Goal: Transaction & Acquisition: Purchase product/service

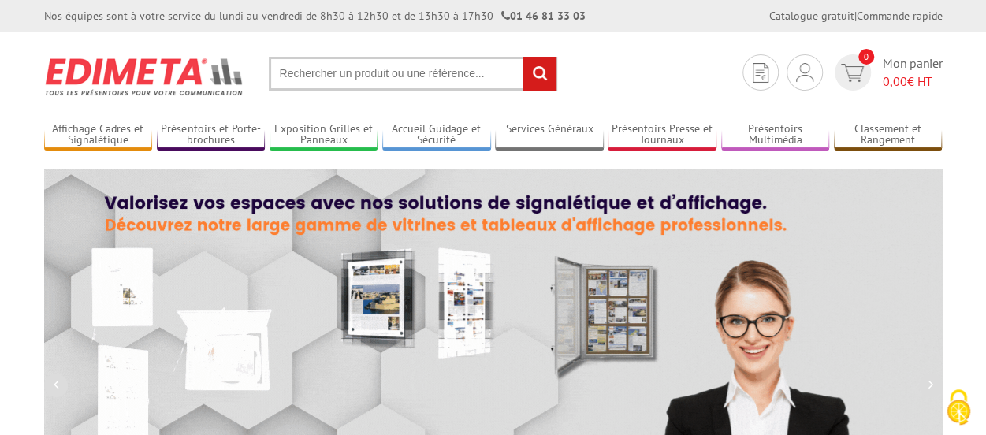
click at [383, 83] on input "text" at bounding box center [413, 74] width 289 height 34
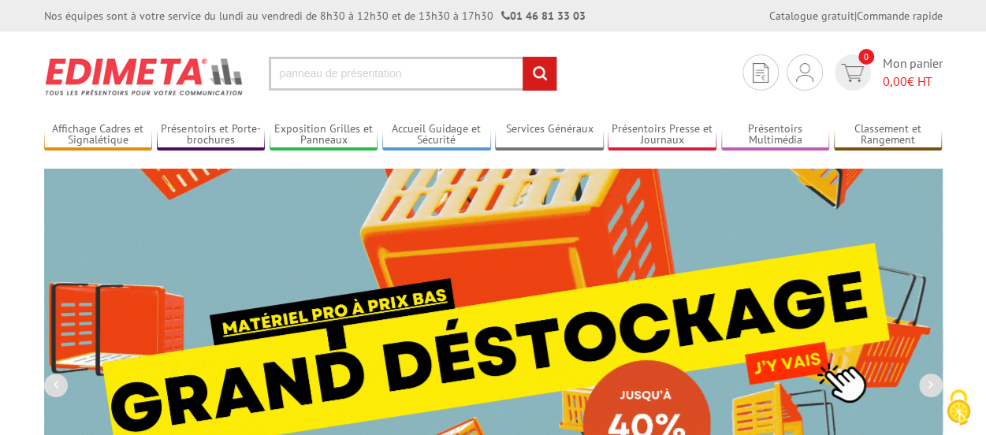
type input "panneau de présentation"
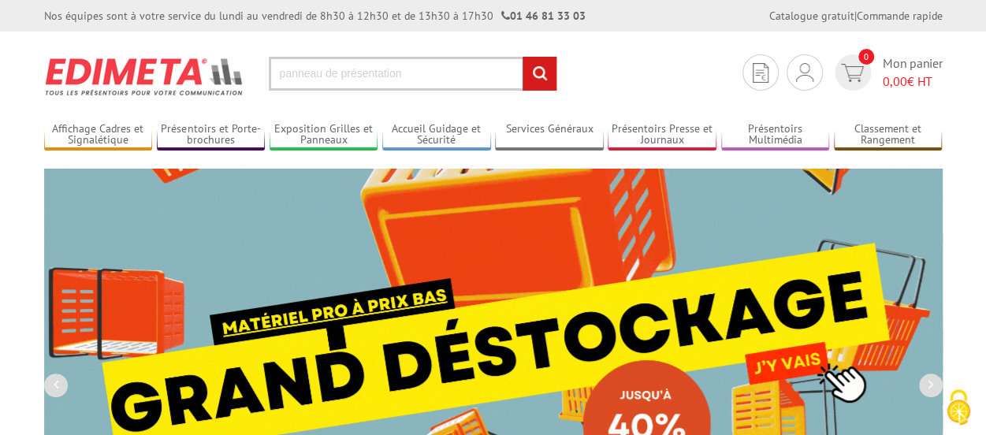
click at [523, 57] on input "rechercher" at bounding box center [540, 74] width 34 height 34
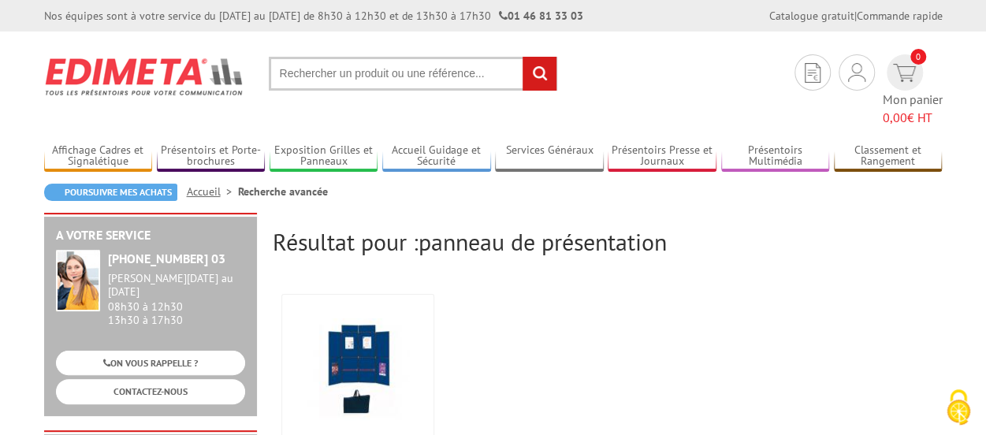
click at [439, 78] on input "text" at bounding box center [413, 74] width 289 height 34
click at [422, 76] on input "text" at bounding box center [413, 74] width 289 height 34
type input "porte affiches A3"
click at [523, 57] on input "rechercher" at bounding box center [540, 74] width 34 height 34
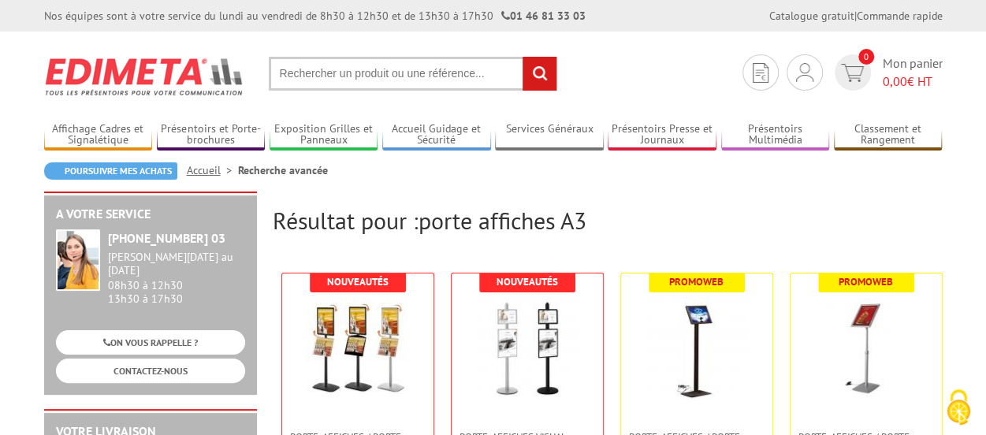
click at [458, 73] on input "text" at bounding box center [413, 74] width 289 height 34
type input "porte affiche A3 recto verso"
click at [523, 57] on input "rechercher" at bounding box center [540, 74] width 34 height 34
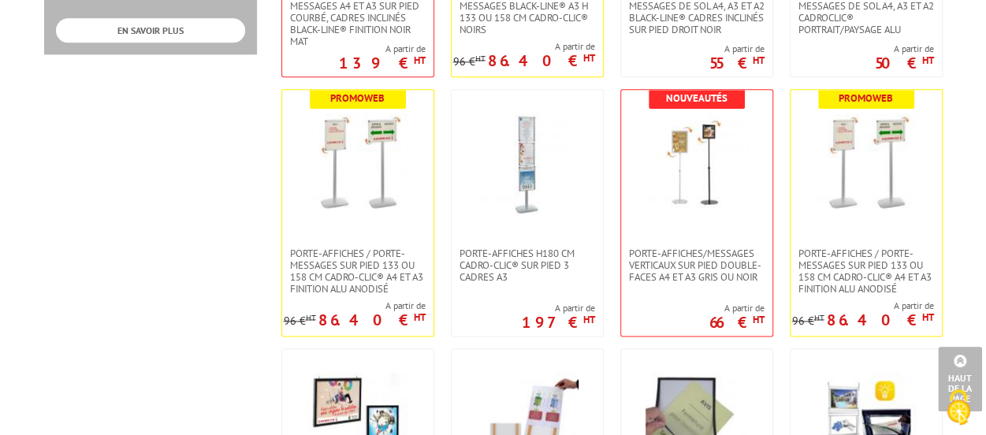
scroll to position [963, 0]
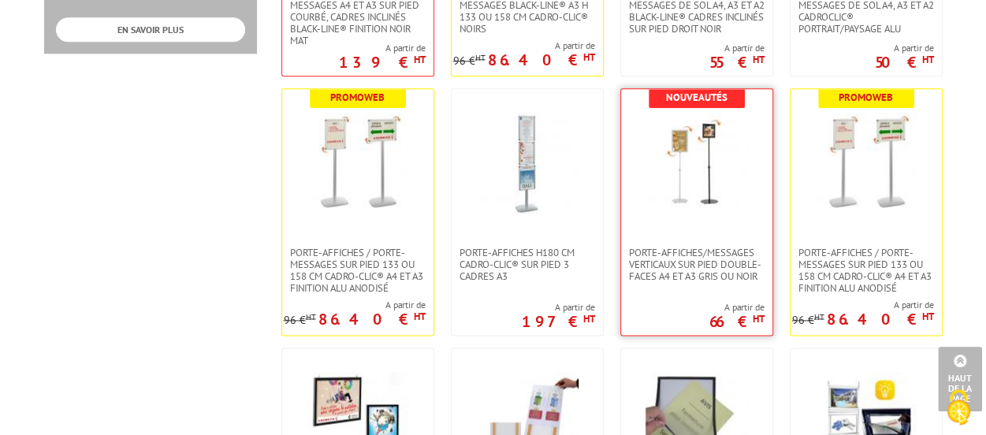
click at [711, 181] on img at bounding box center [697, 164] width 103 height 103
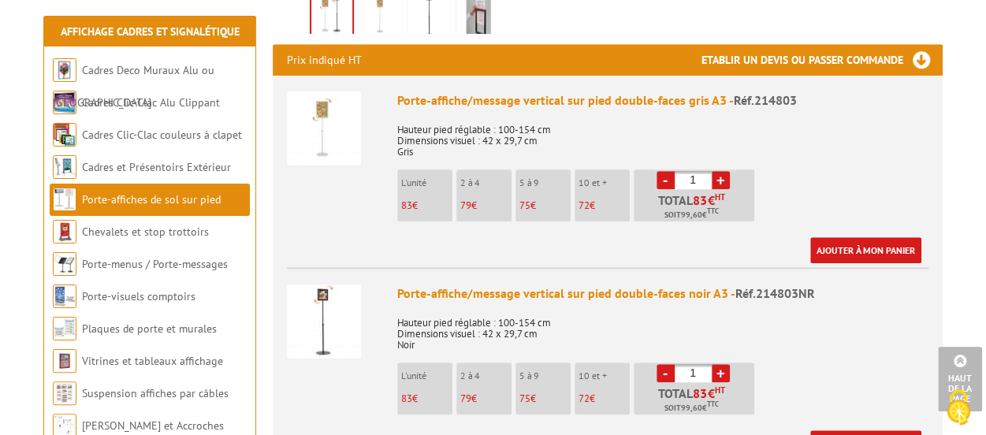
scroll to position [571, 0]
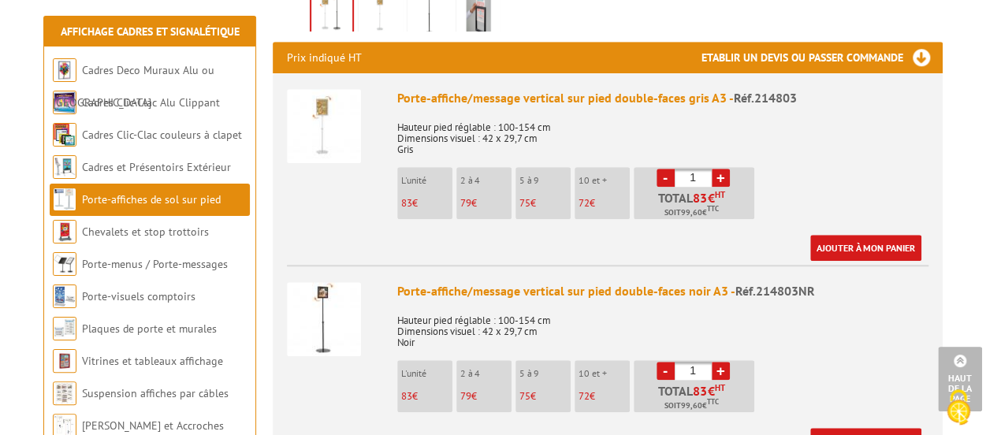
click at [720, 179] on link "+" at bounding box center [721, 178] width 18 height 18
click at [666, 177] on link "-" at bounding box center [666, 178] width 18 height 18
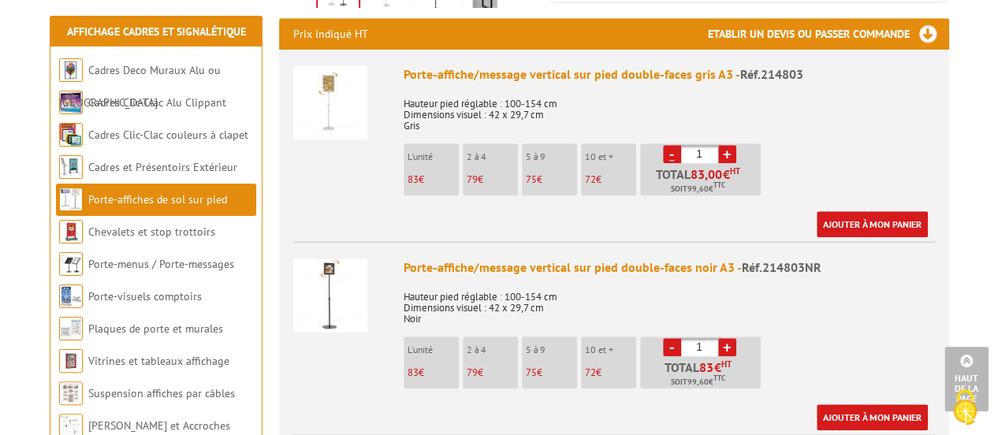
scroll to position [594, 0]
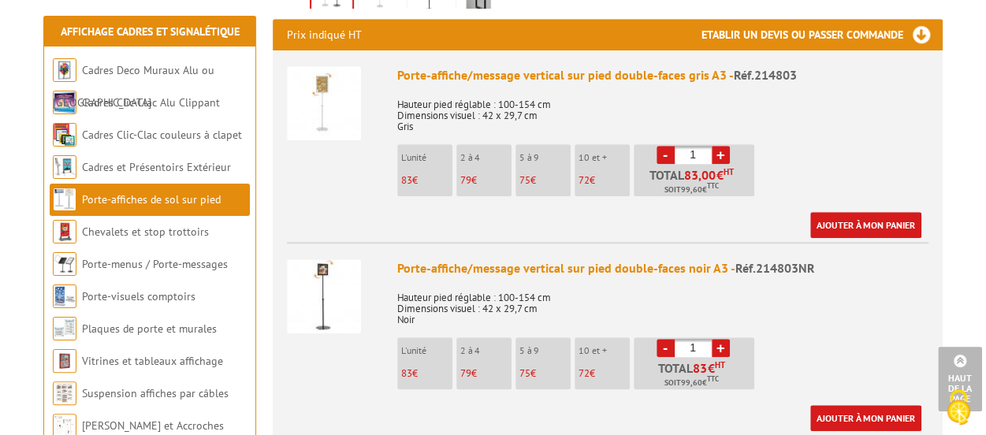
click at [478, 186] on p "79 €" at bounding box center [485, 180] width 51 height 11
click at [719, 159] on link "+" at bounding box center [721, 155] width 18 height 18
type input "2"
click at [846, 229] on link "Ajouter à mon panier" at bounding box center [866, 225] width 111 height 26
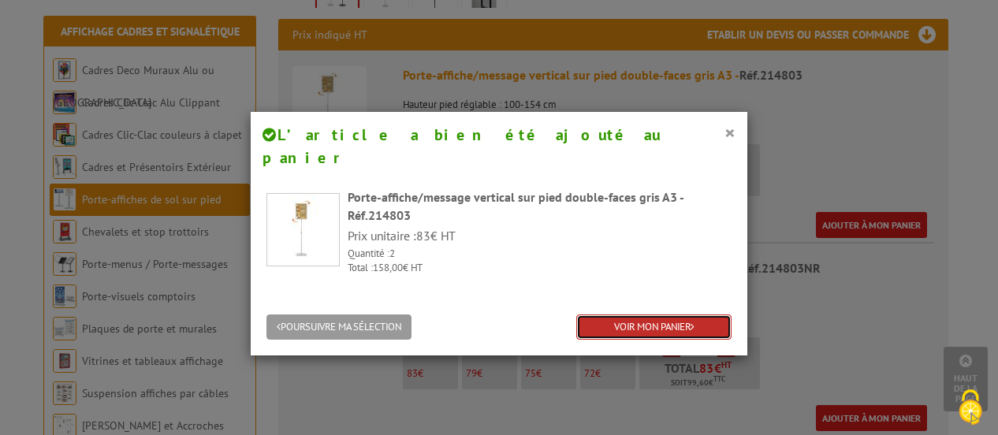
click at [656, 315] on link "VOIR MON PANIER" at bounding box center [653, 328] width 155 height 26
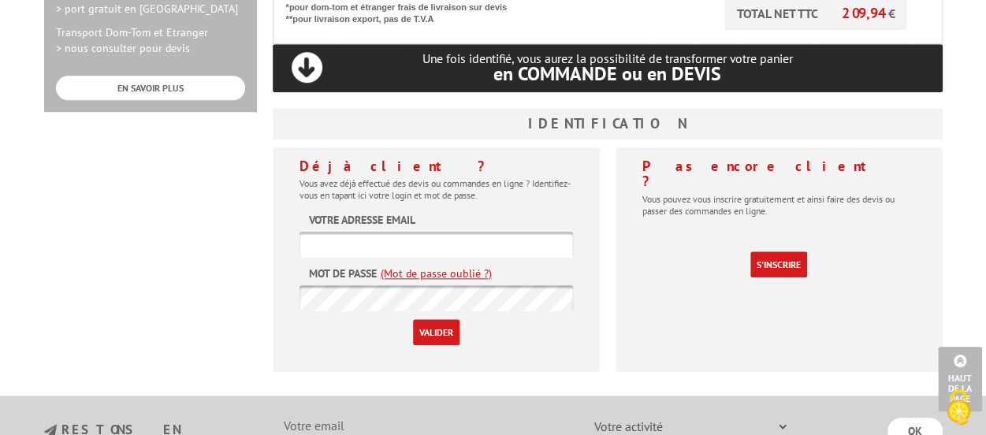
scroll to position [604, 0]
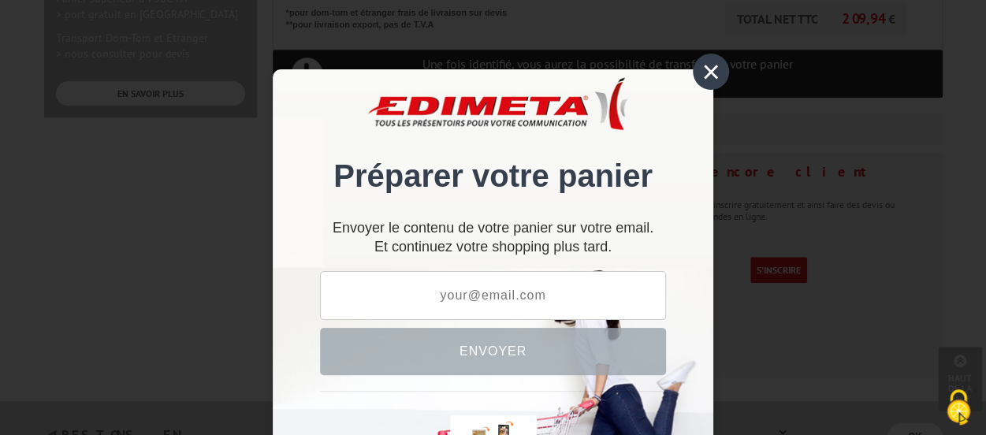
click at [699, 77] on div "×" at bounding box center [711, 72] width 36 height 36
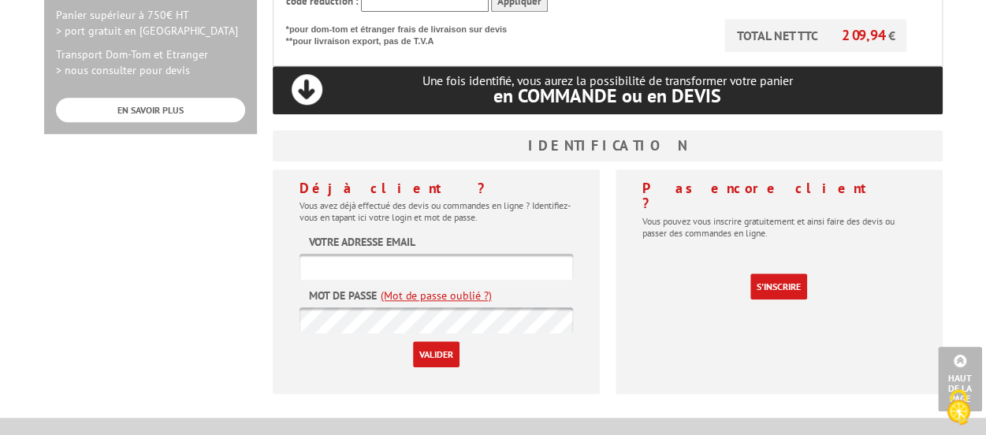
scroll to position [587, 0]
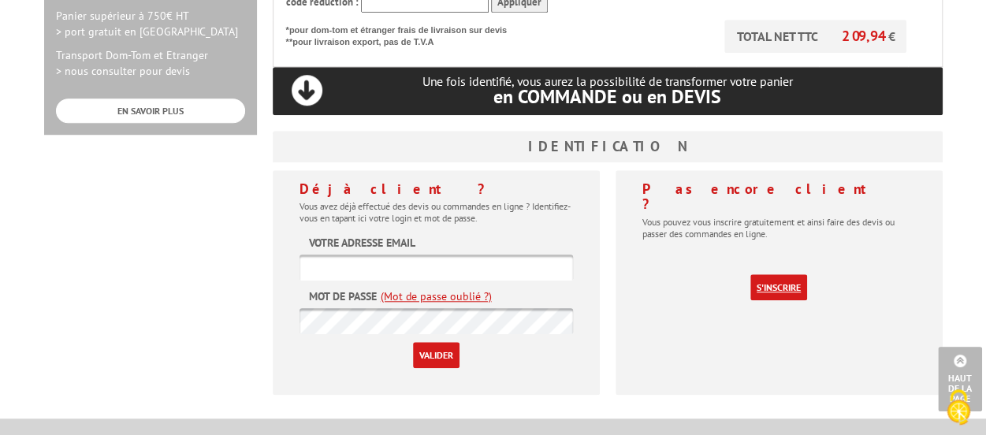
click at [777, 274] on link "S'inscrire" at bounding box center [779, 287] width 57 height 26
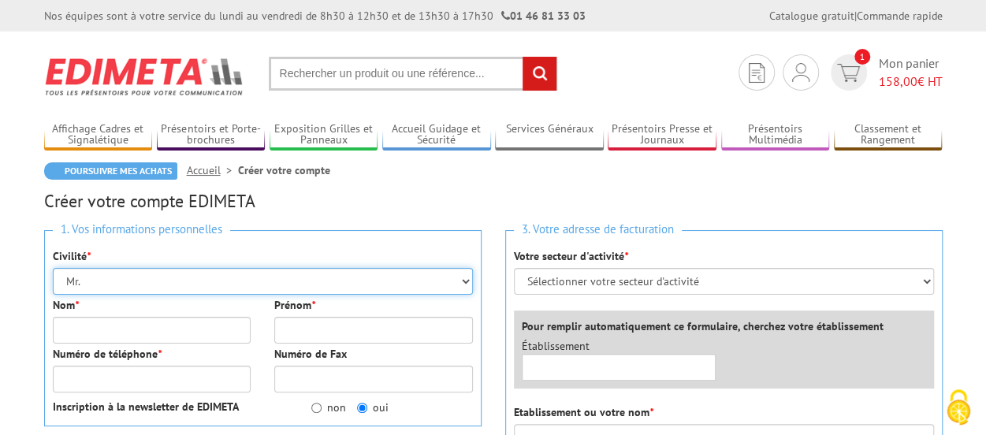
click at [375, 293] on select "Mr. Mme. Mlle." at bounding box center [263, 281] width 420 height 27
select select "Mme."
click at [53, 268] on select "Mr. Mme. Mlle." at bounding box center [263, 281] width 420 height 27
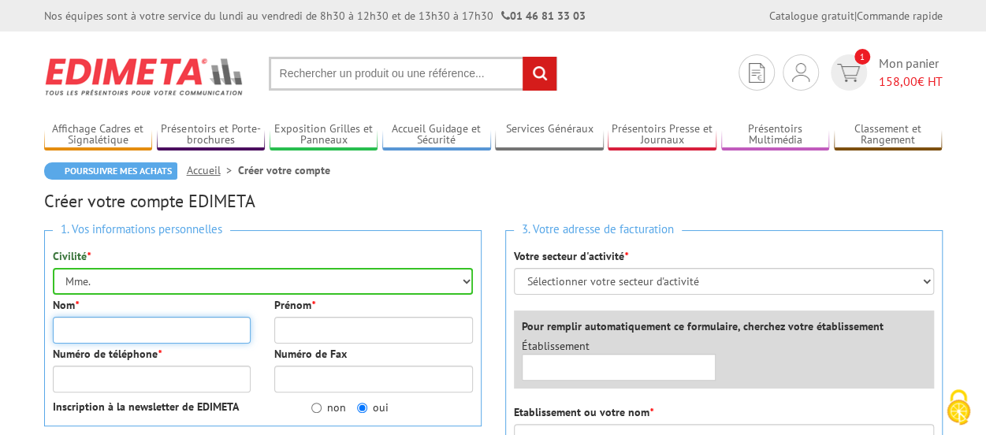
click at [218, 339] on input "Nom *" at bounding box center [152, 330] width 199 height 27
type input "Le Duc"
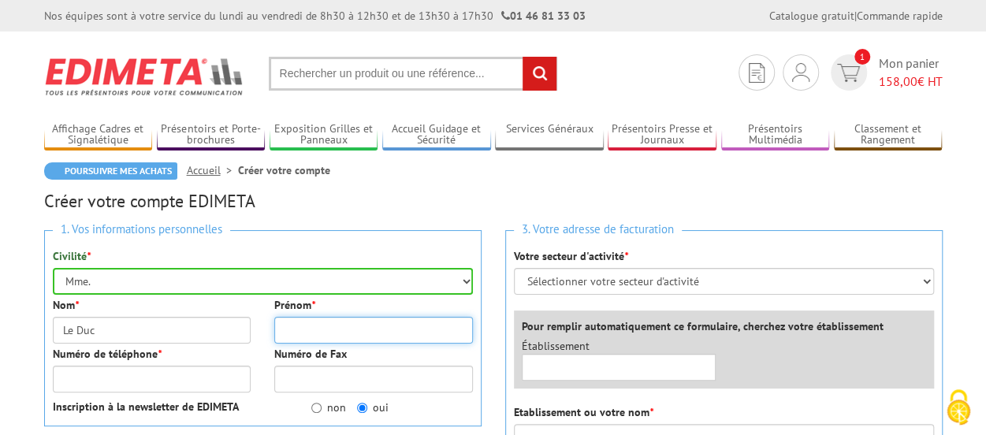
click at [309, 326] on input "Prénom *" at bounding box center [373, 330] width 199 height 27
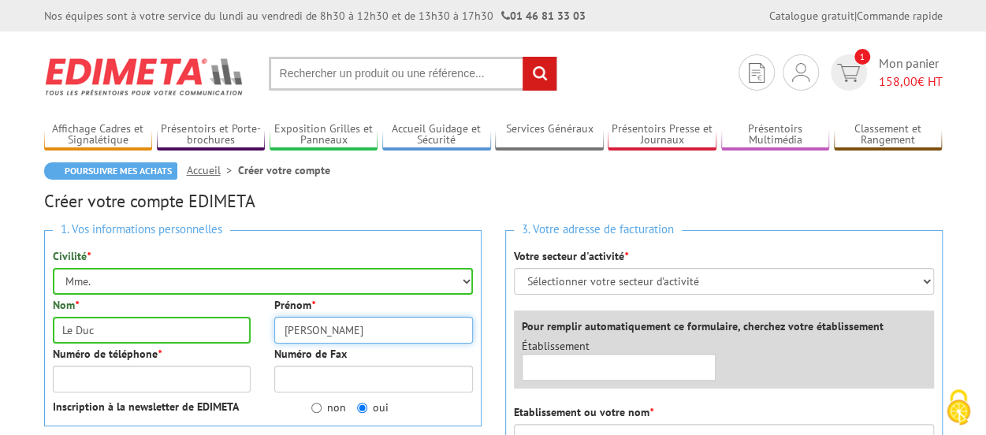
type input "Roxanne"
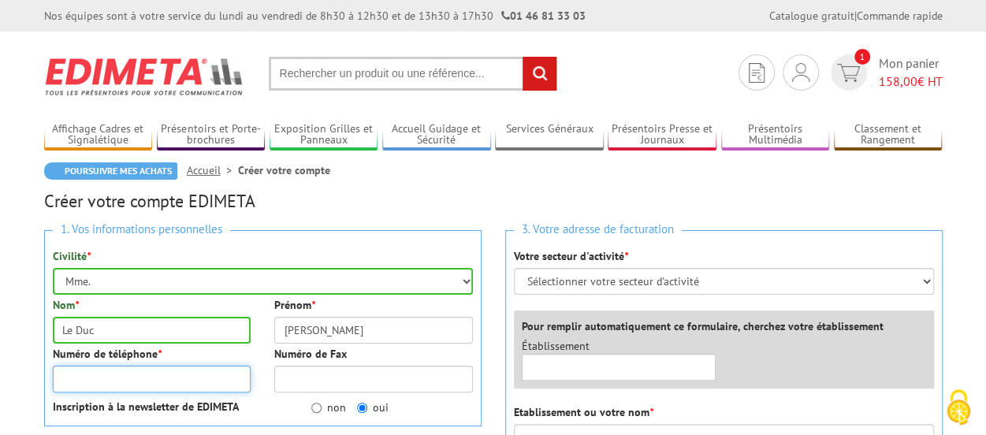
click at [191, 379] on input "Numéro de téléphone *" at bounding box center [152, 379] width 199 height 27
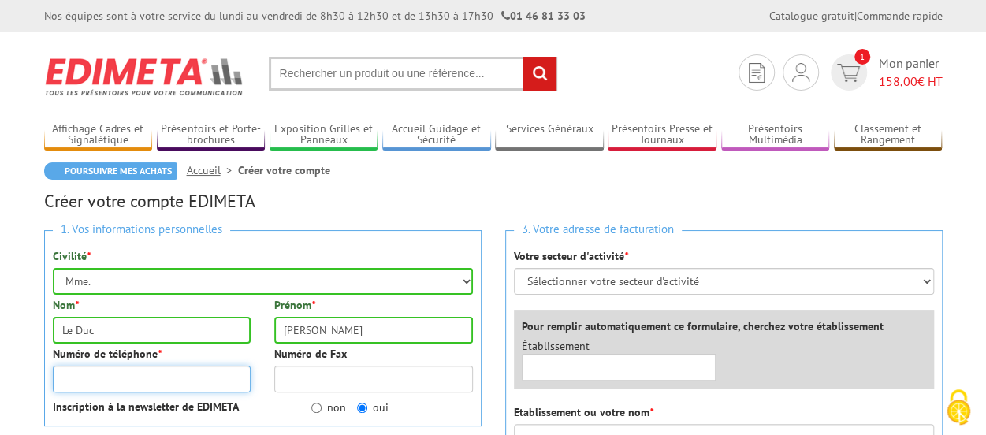
type input "-"
type input "_"
type input "é"
type input """
type input "'"
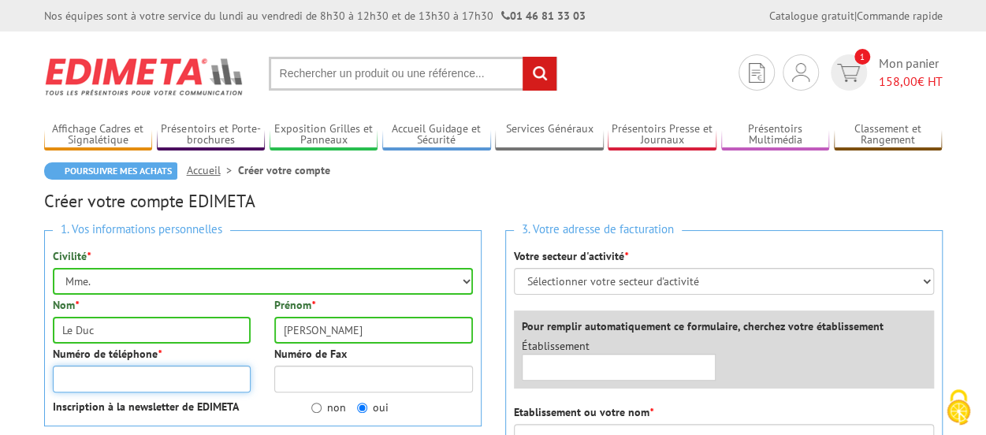
type input "("
type input "§"
type input "è"
type input "!"
type input "ç"
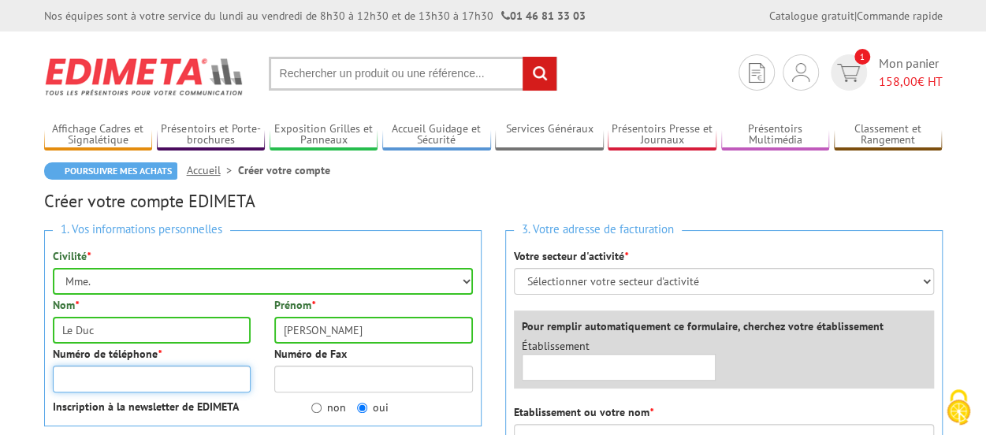
type input "à"
type input "|"
type input "_"
type input "1"
type input "+32 456216565"
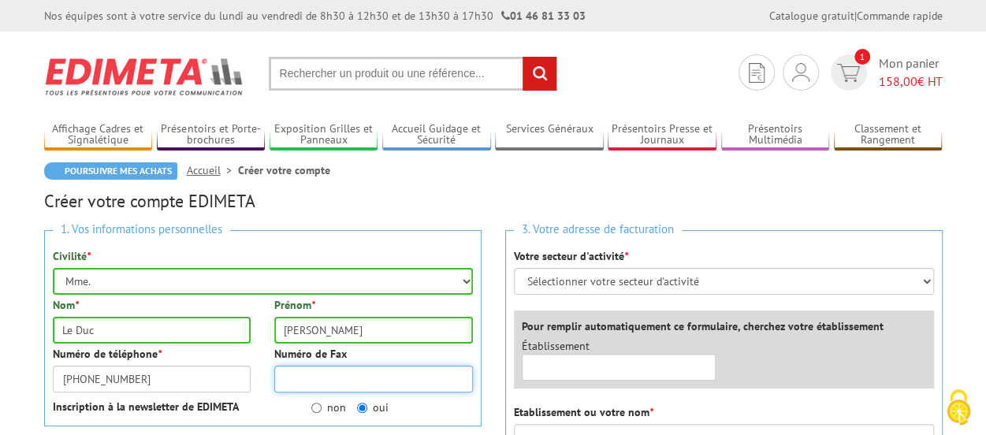
click at [323, 388] on input "Numéro de Fax" at bounding box center [373, 379] width 199 height 27
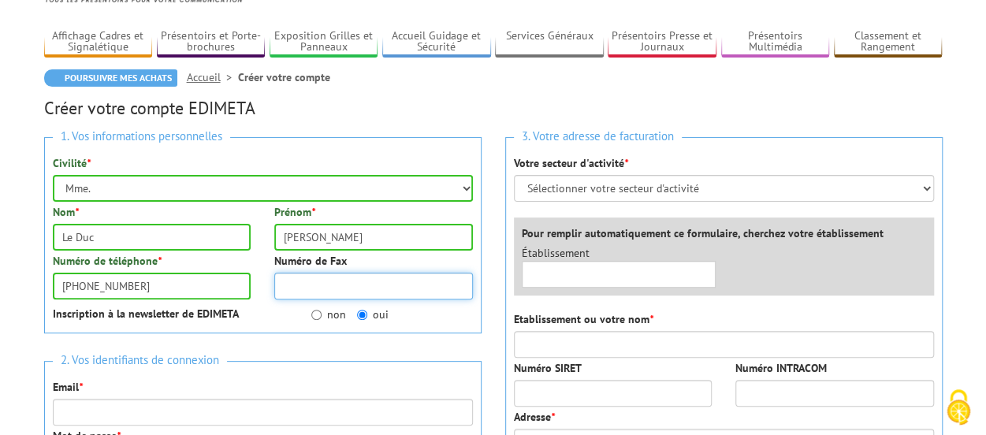
scroll to position [99, 0]
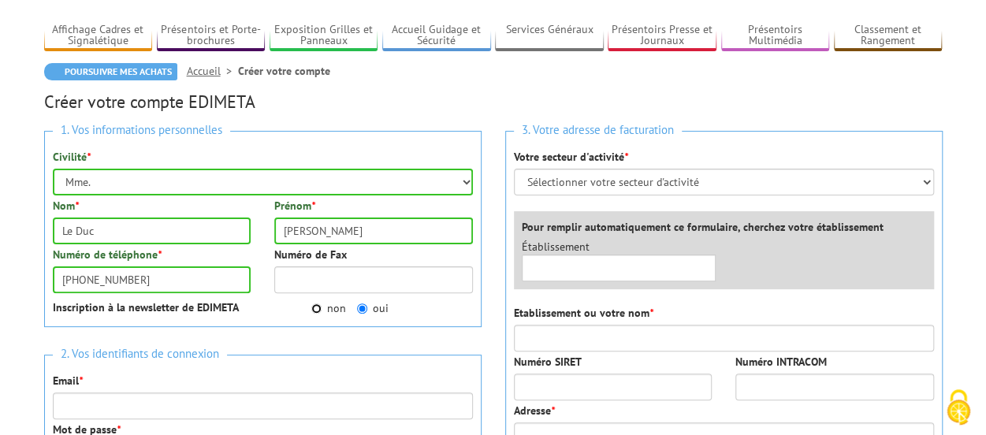
click at [316, 305] on input "non" at bounding box center [316, 309] width 10 height 10
radio input "true"
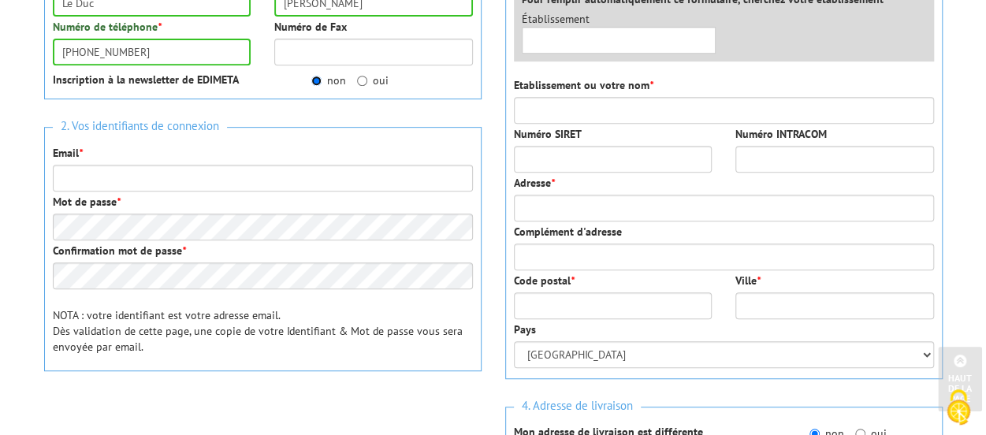
scroll to position [328, 0]
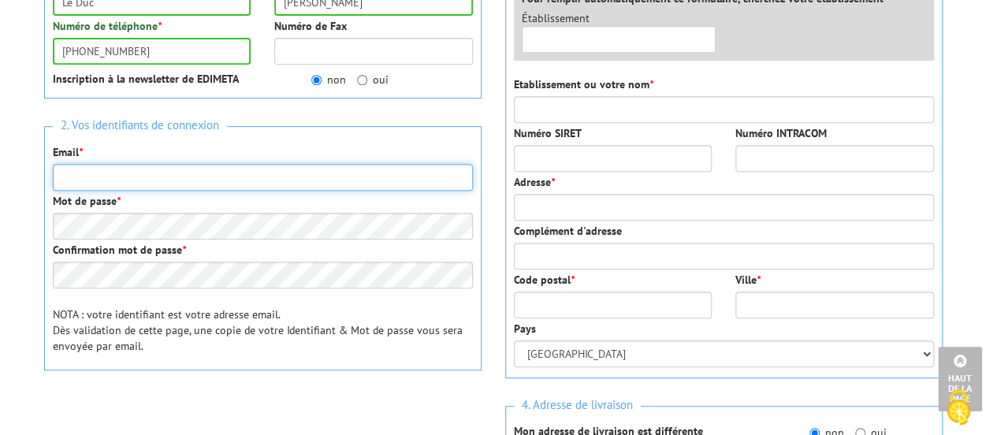
click at [214, 179] on input "Email *" at bounding box center [263, 177] width 420 height 27
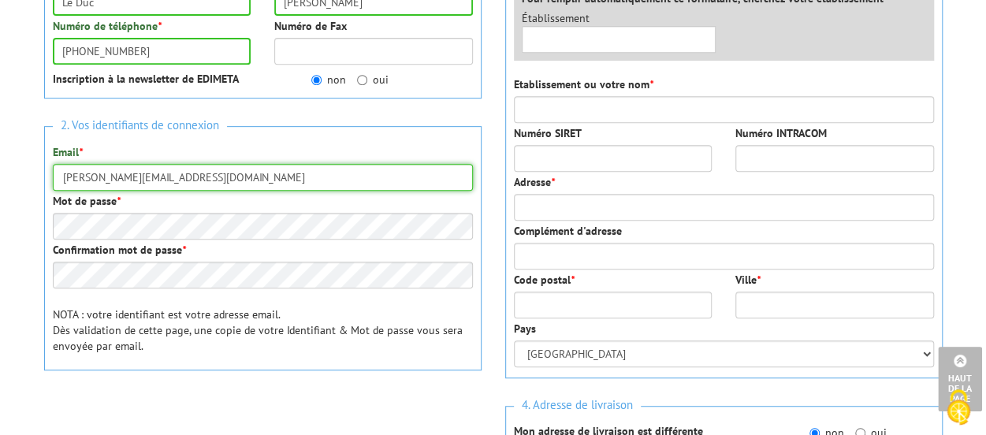
type input "[PERSON_NAME][EMAIL_ADDRESS][DOMAIN_NAME]"
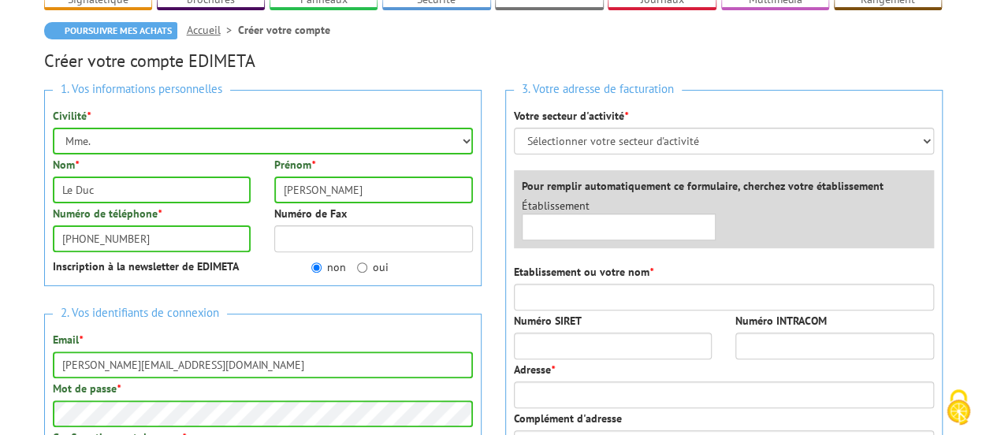
scroll to position [141, 0]
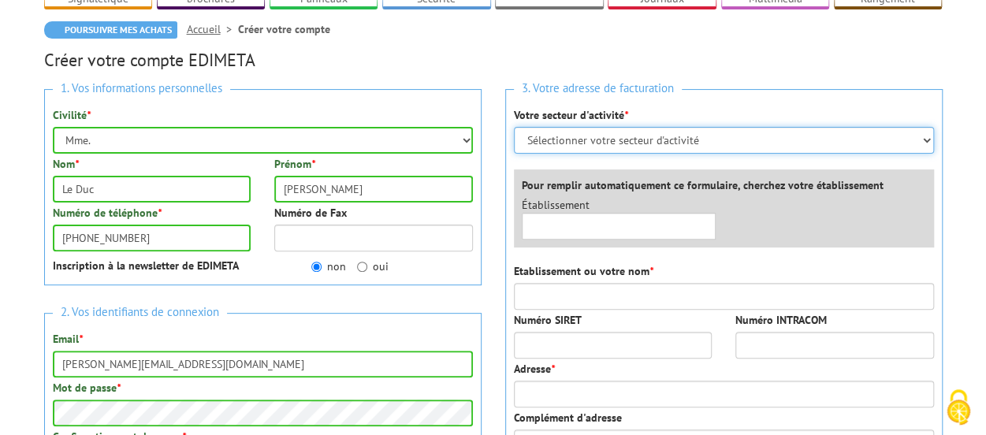
click at [635, 148] on select "Sélectionner votre secteur d'activité Administrations et collectivités Magasins…" at bounding box center [724, 140] width 420 height 27
select select "878"
click at [514, 127] on select "Sélectionner votre secteur d'activité Administrations et collectivités Magasins…" at bounding box center [724, 140] width 420 height 27
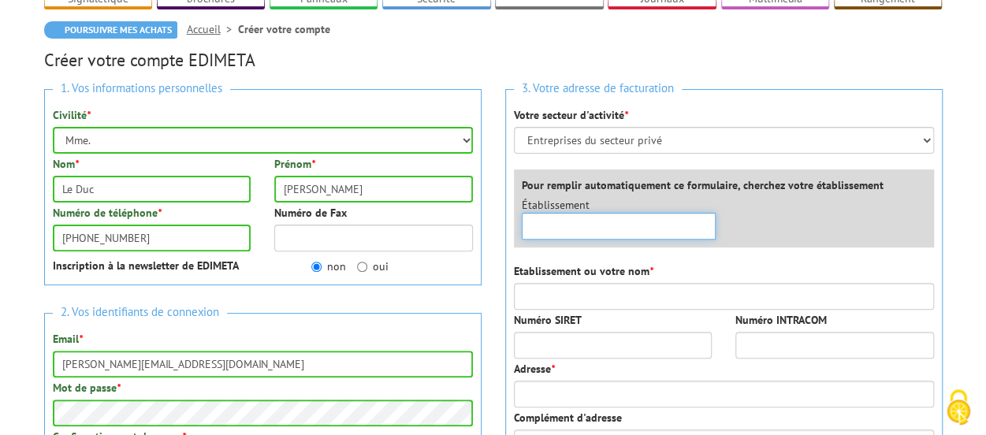
click at [608, 236] on input "text" at bounding box center [619, 226] width 195 height 27
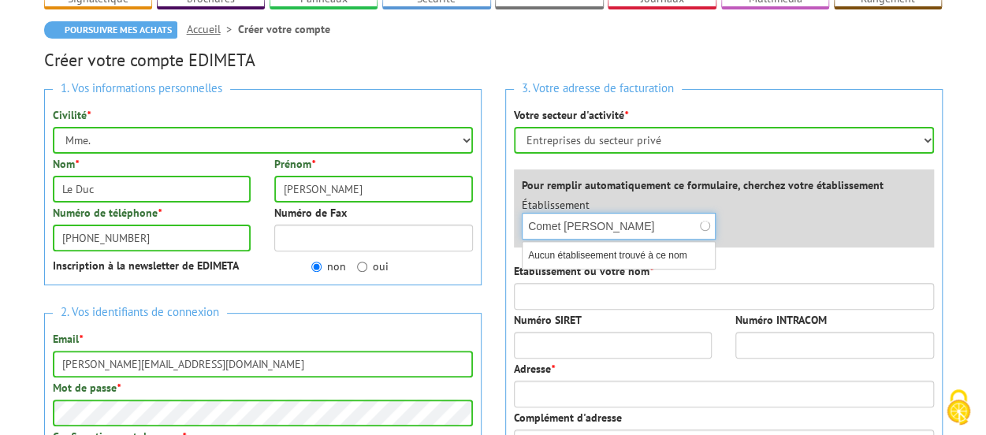
type input "Comet Louise"
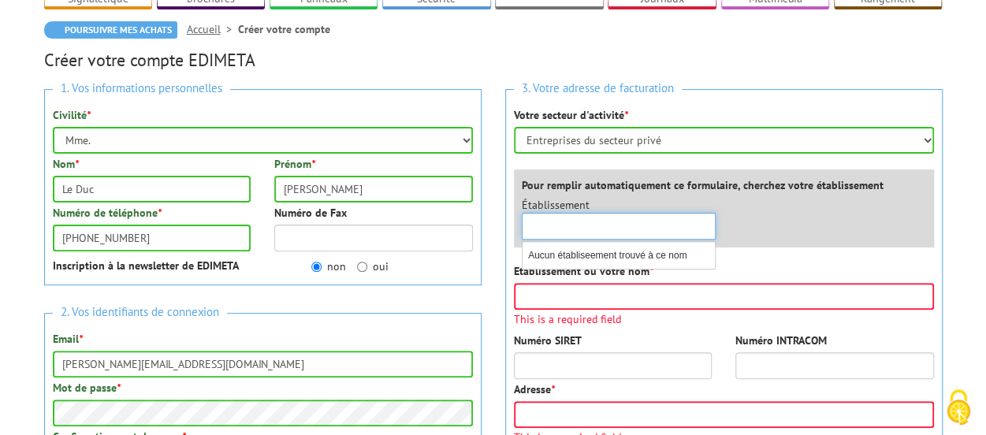
click at [708, 218] on div "×" at bounding box center [619, 226] width 195 height 27
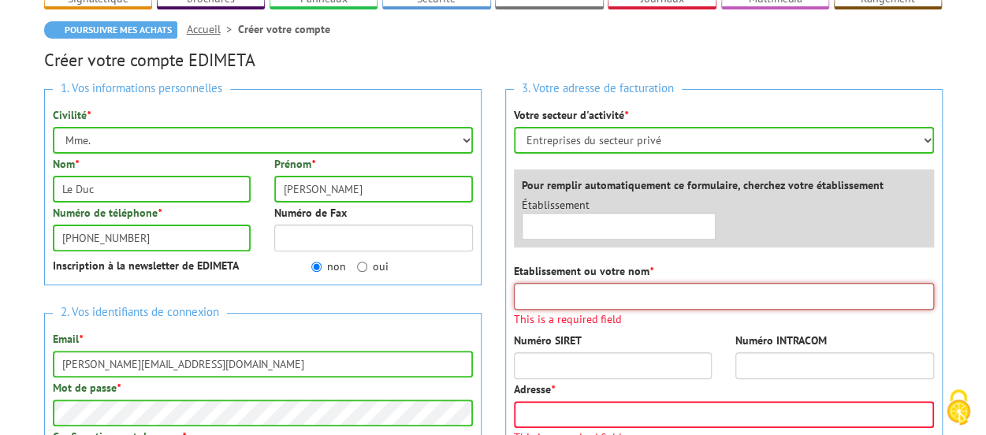
click at [583, 300] on input "Etablissement ou votre nom *" at bounding box center [724, 296] width 420 height 27
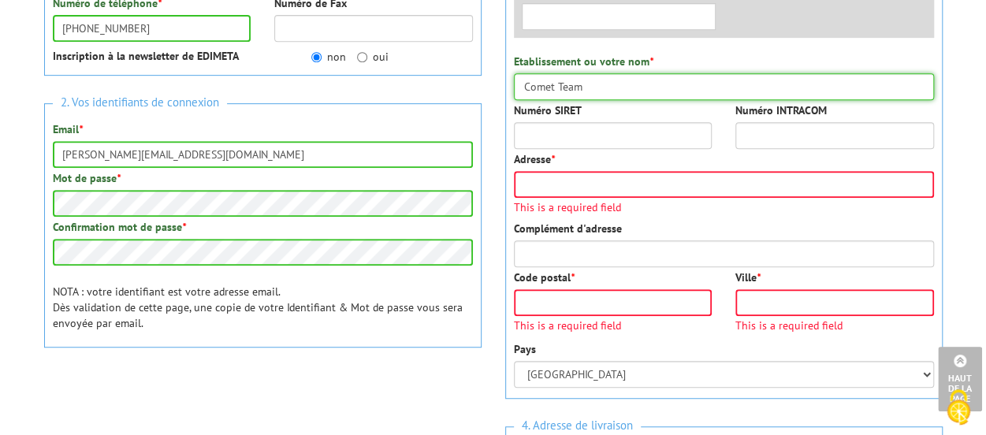
type input "Comet Team"
click at [601, 147] on input "Numéro SIRET" at bounding box center [613, 135] width 199 height 27
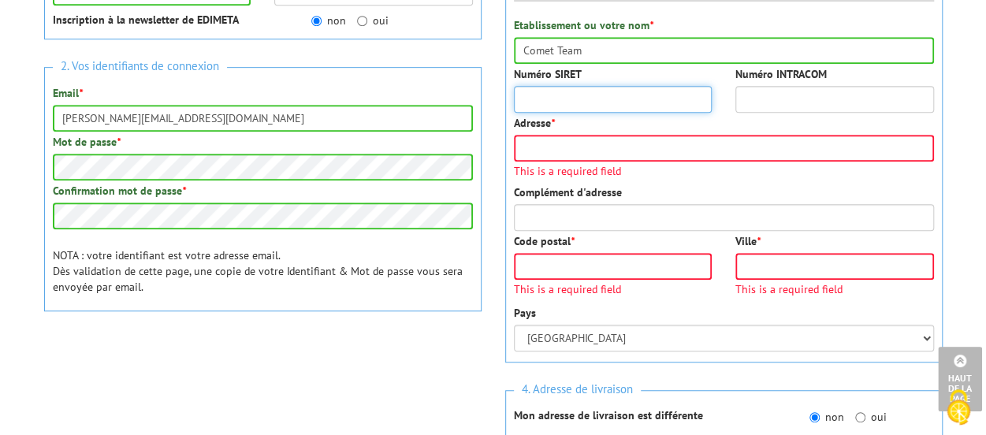
scroll to position [388, 0]
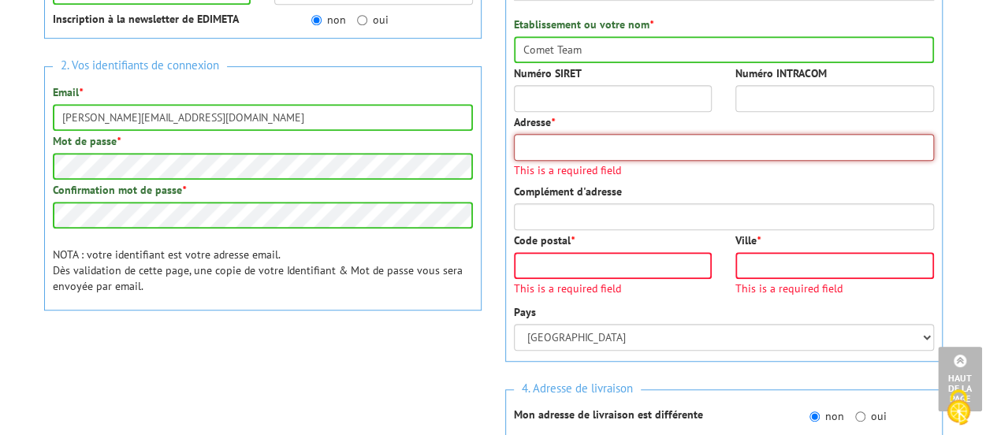
click at [601, 147] on input "Adresse *" at bounding box center [724, 147] width 420 height 27
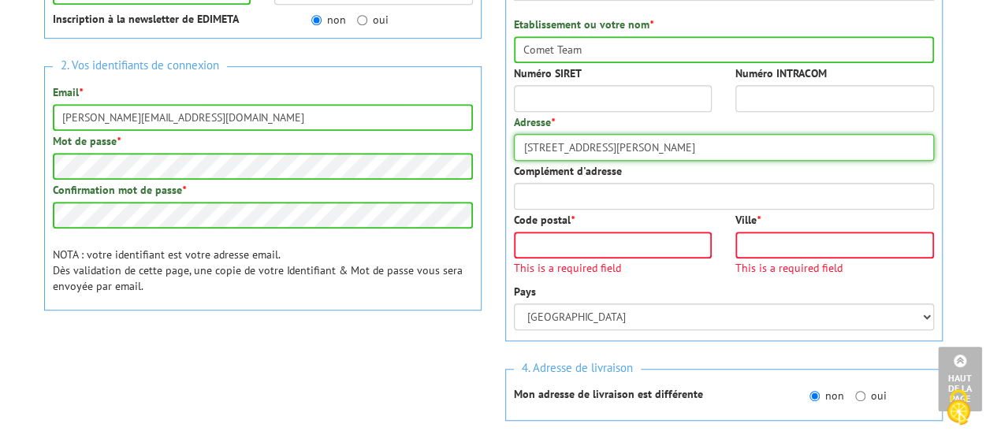
type input "20 place stéphanie"
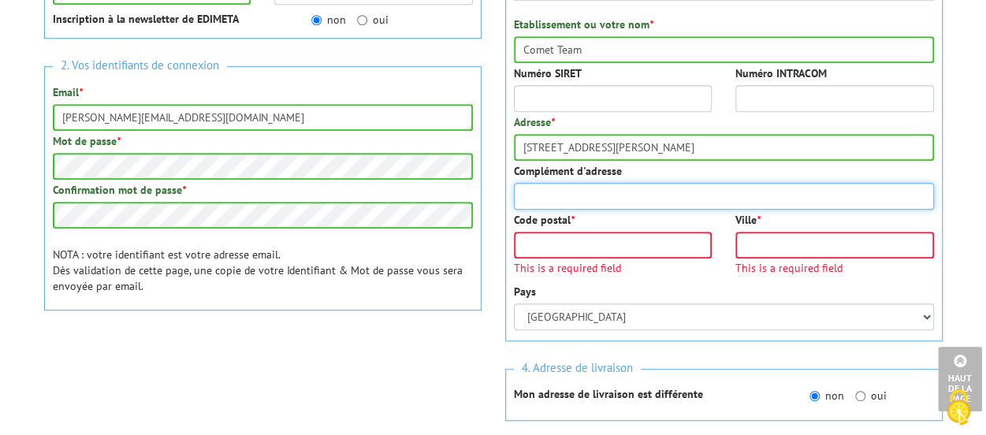
click at [687, 190] on input "Complément d'adresse" at bounding box center [724, 196] width 420 height 27
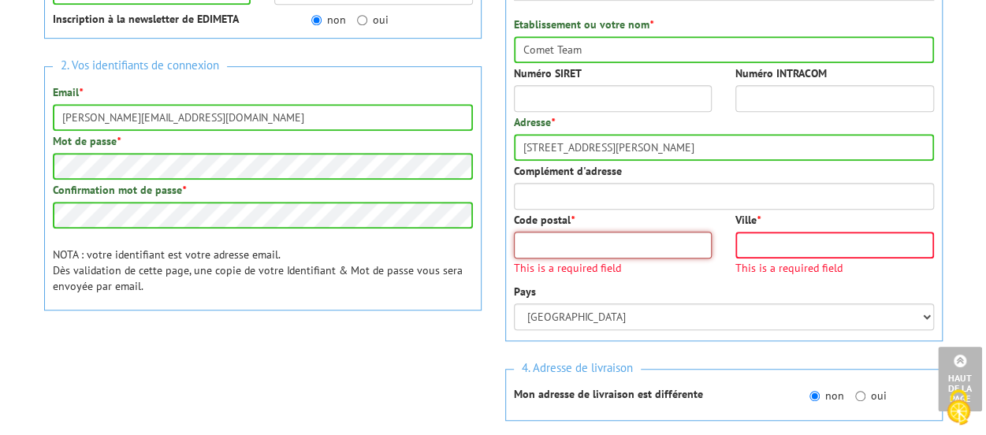
click at [649, 248] on input "Code postal *" at bounding box center [613, 245] width 199 height 27
type input "0"
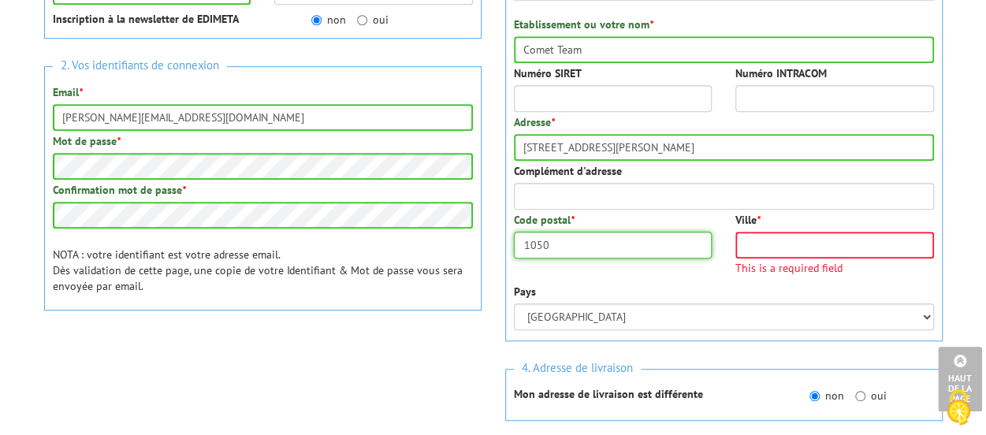
type input "1050"
click at [763, 243] on input "Ville *" at bounding box center [835, 245] width 199 height 27
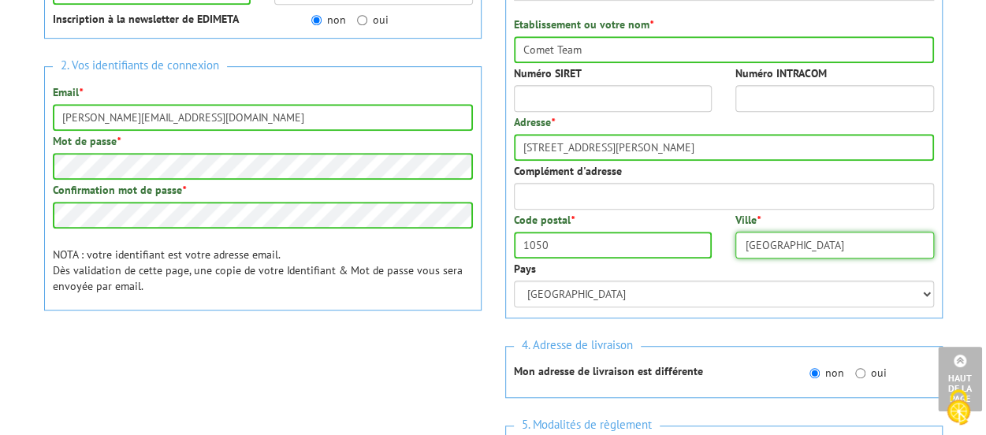
type input "Bruxelles"
click at [653, 308] on div "3. Votre adresse de facturation Votre secteur d'activité * Sélectionner votre s…" at bounding box center [724, 80] width 438 height 476
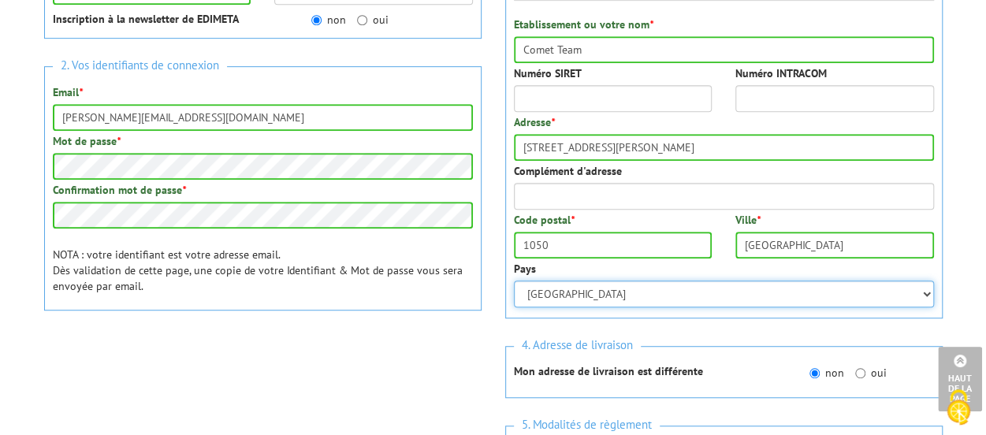
click at [665, 299] on select "Afghanistan Afrique du Sud Albanie Algérie Allemagne American Samoa Andorre Ang…" at bounding box center [724, 294] width 420 height 27
click at [514, 281] on select "Afghanistan Afrique du Sud Albanie Algérie Allemagne American Samoa Andorre Ang…" at bounding box center [724, 294] width 420 height 27
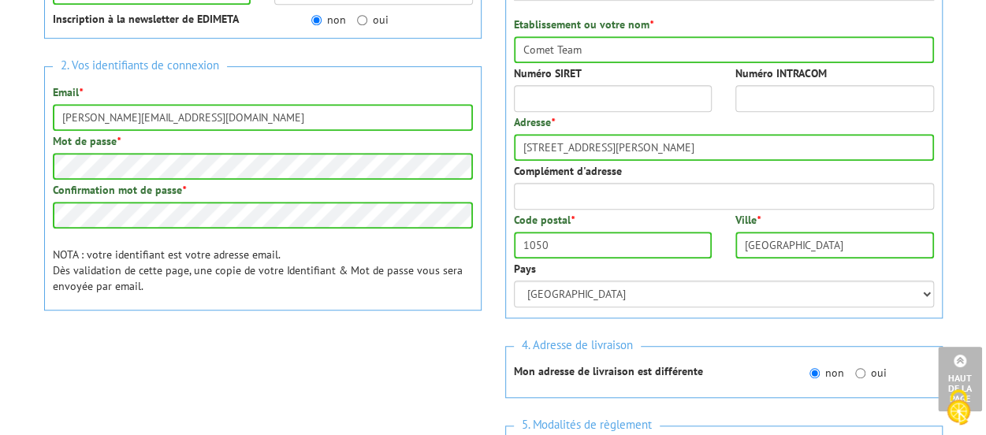
click at [460, 367] on div at bounding box center [263, 369] width 438 height 62
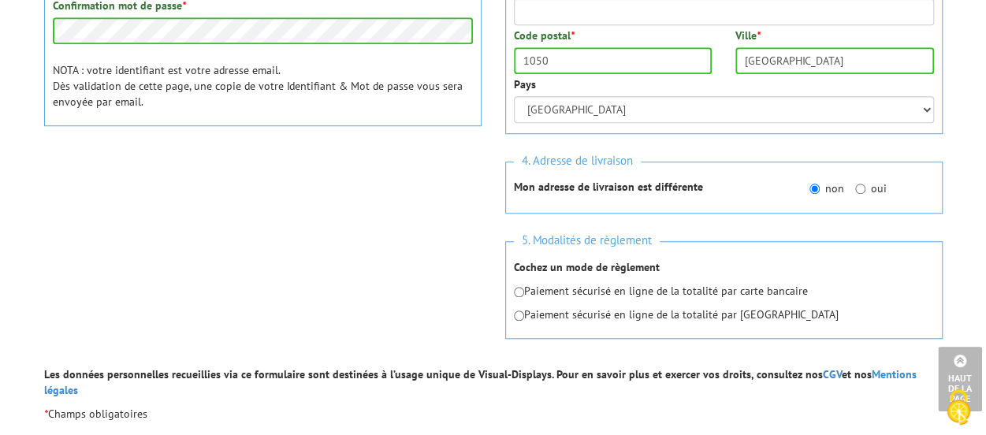
scroll to position [574, 0]
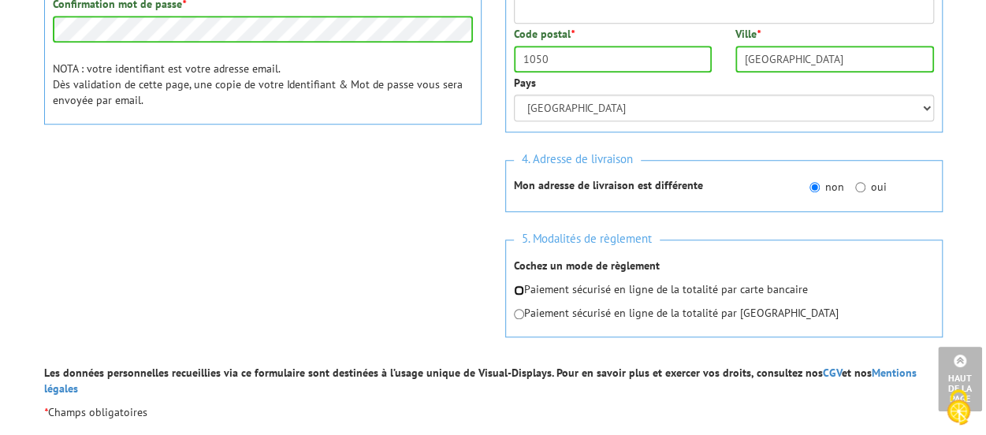
click at [516, 289] on input "radio" at bounding box center [519, 290] width 10 height 10
radio input "true"
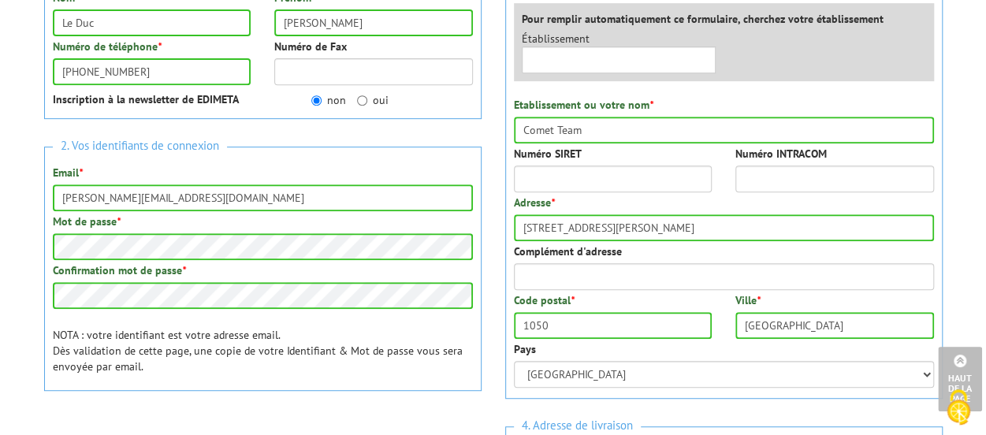
scroll to position [307, 0]
click at [583, 132] on input "Comet Team" at bounding box center [724, 130] width 420 height 27
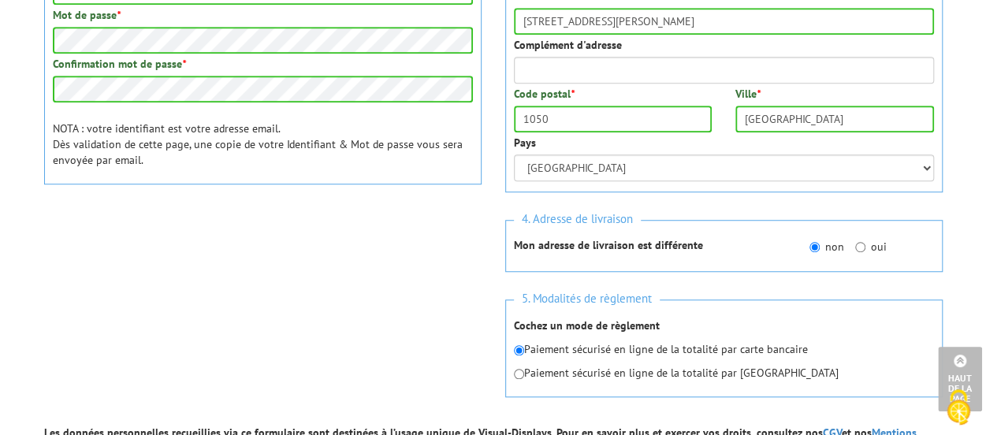
scroll to position [647, 0]
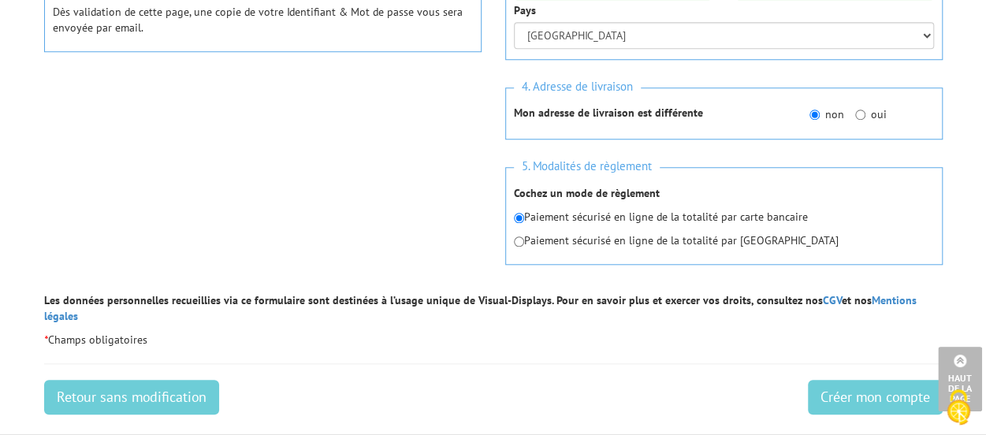
type input "Comet"
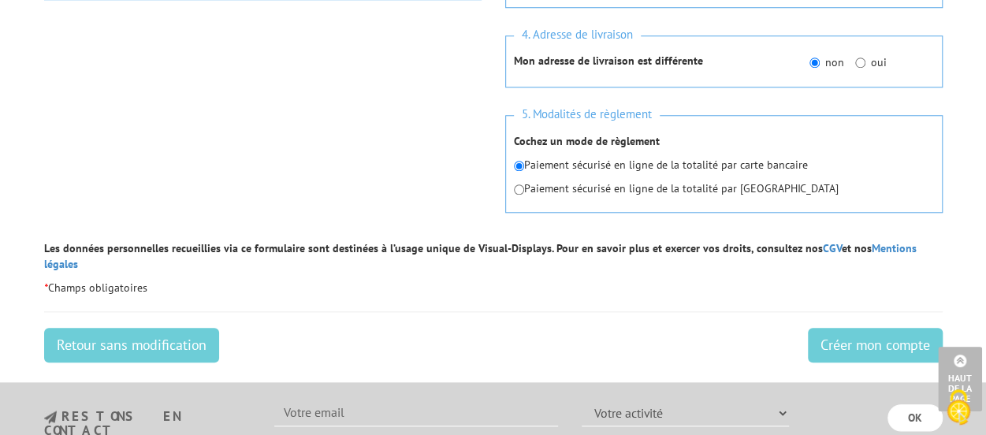
scroll to position [714, 0]
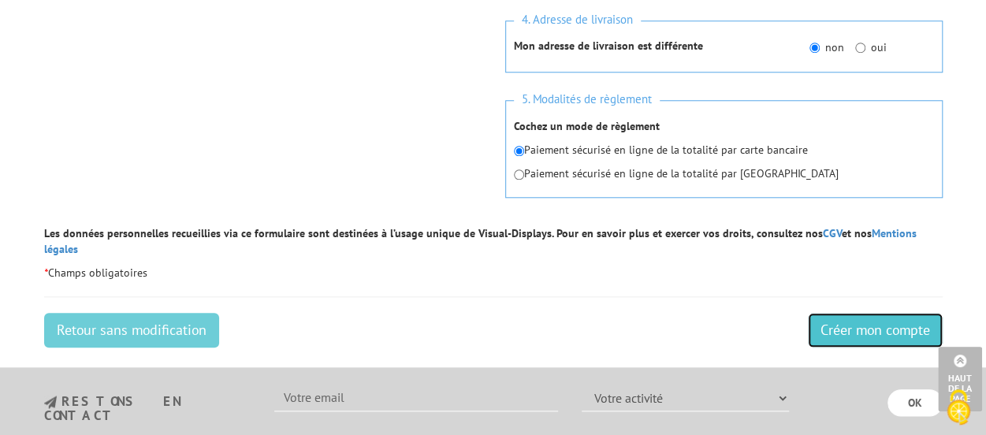
click at [863, 313] on input "Créer mon compte" at bounding box center [875, 330] width 135 height 35
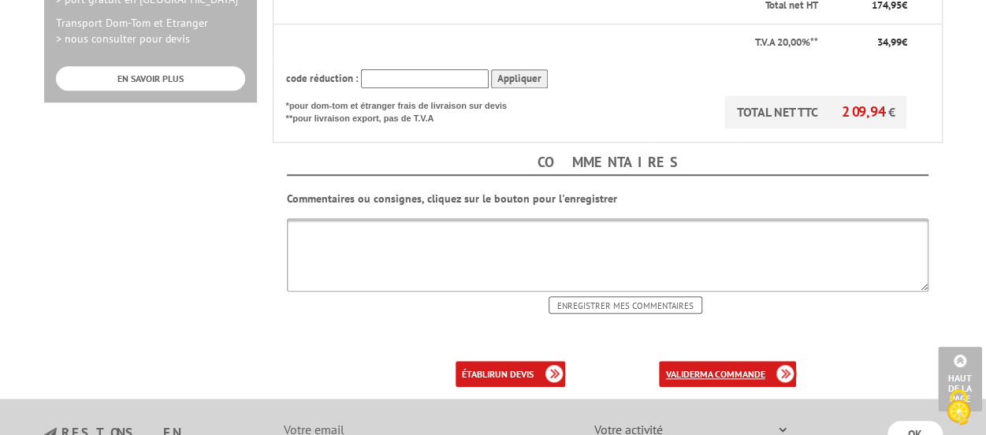
scroll to position [620, 0]
click at [699, 360] on link "valider ma commande" at bounding box center [727, 373] width 137 height 26
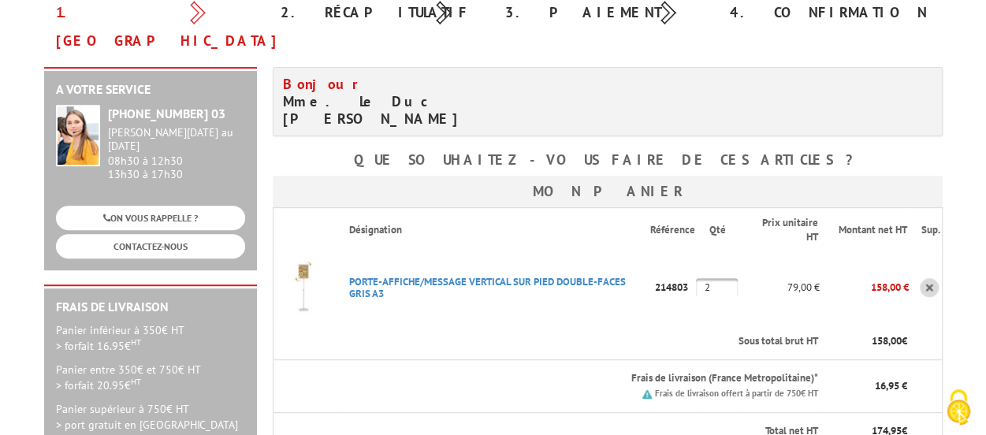
scroll to position [188, 0]
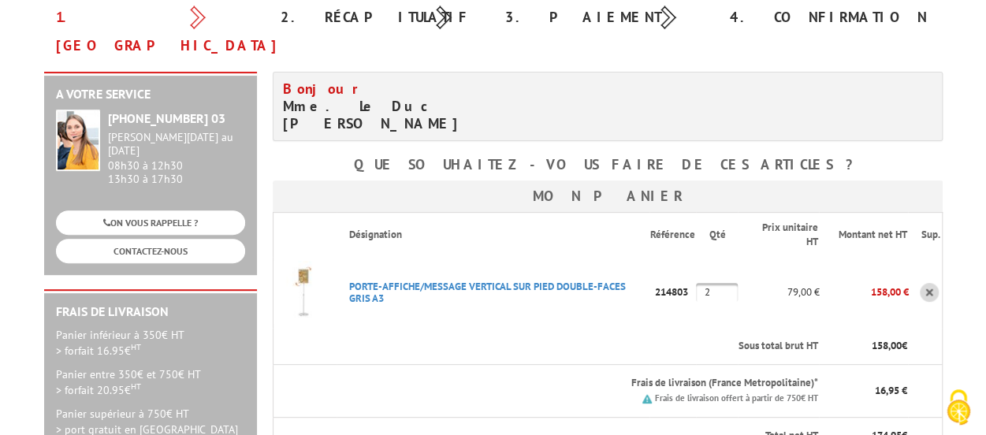
click at [305, 261] on img at bounding box center [305, 292] width 63 height 63
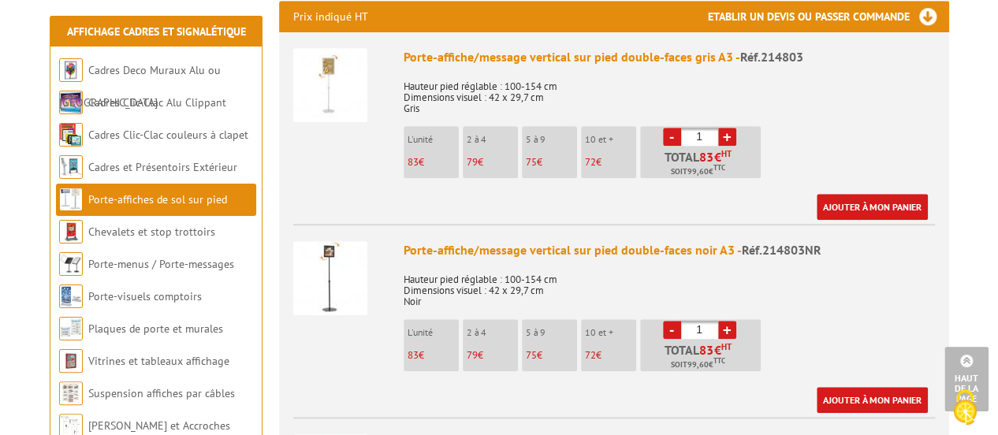
scroll to position [719, 0]
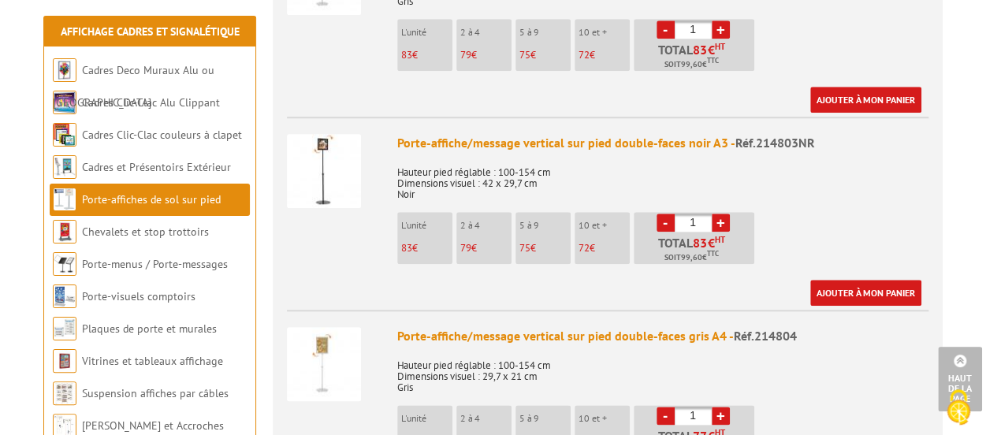
click at [719, 217] on link "+" at bounding box center [721, 223] width 18 height 18
type input "2"
click at [858, 296] on link "Ajouter à mon panier" at bounding box center [866, 293] width 111 height 26
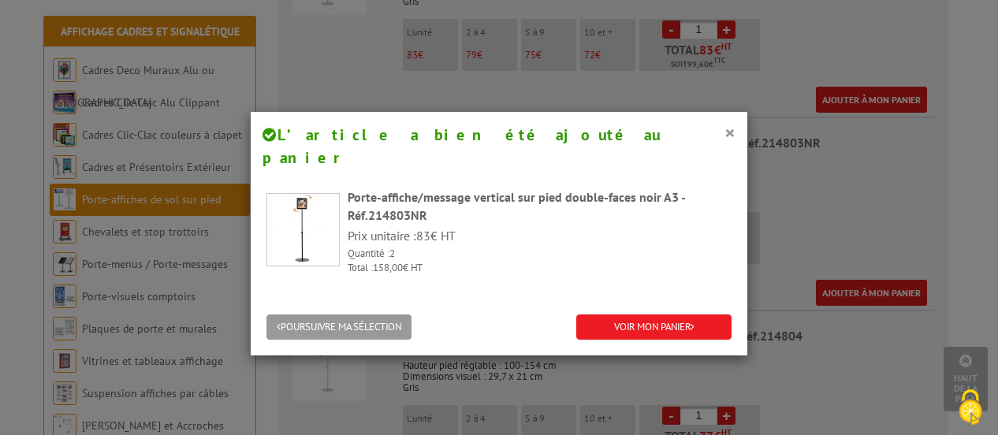
click at [638, 300] on div "POURSUIVRE MA SÉLECTION VOIR MON PANIER" at bounding box center [499, 328] width 497 height 57
click at [632, 315] on link "VOIR MON PANIER" at bounding box center [653, 328] width 155 height 26
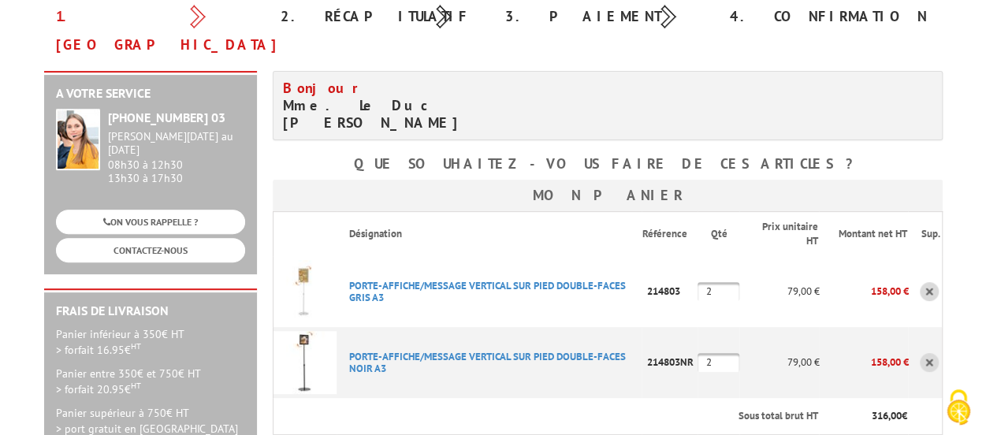
scroll to position [199, 0]
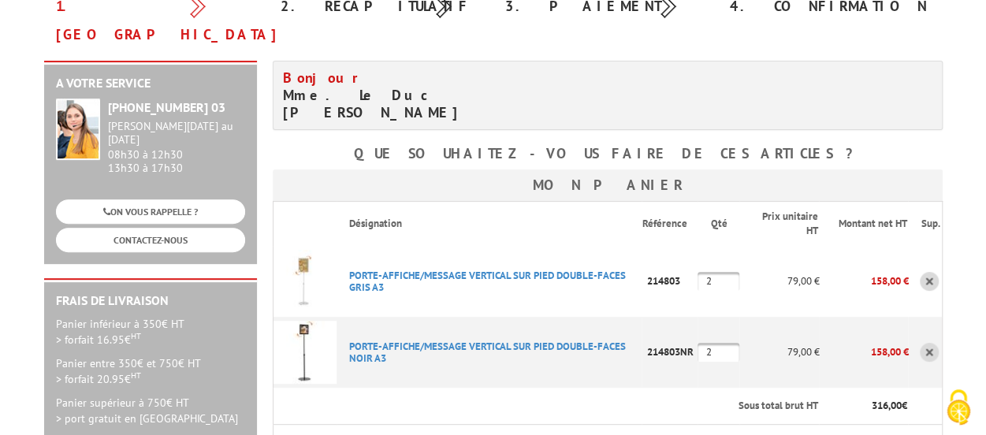
click at [930, 272] on link at bounding box center [929, 281] width 19 height 19
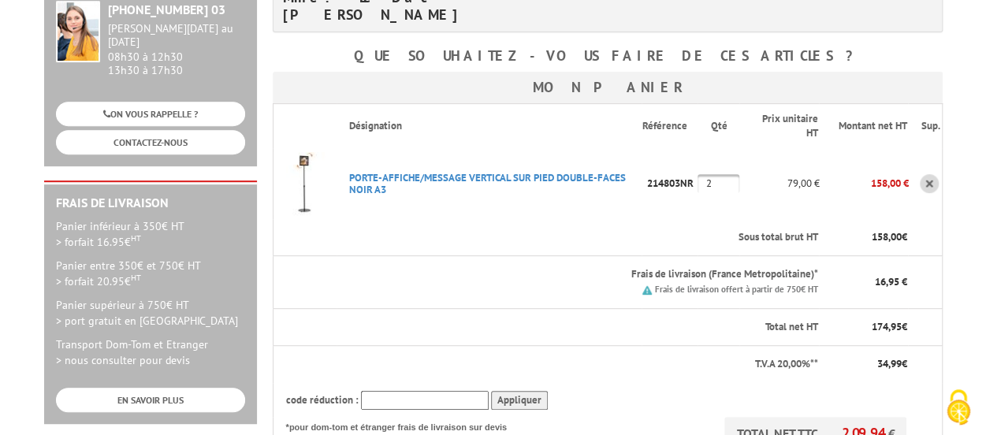
scroll to position [296, 0]
click at [308, 153] on img at bounding box center [305, 184] width 63 height 63
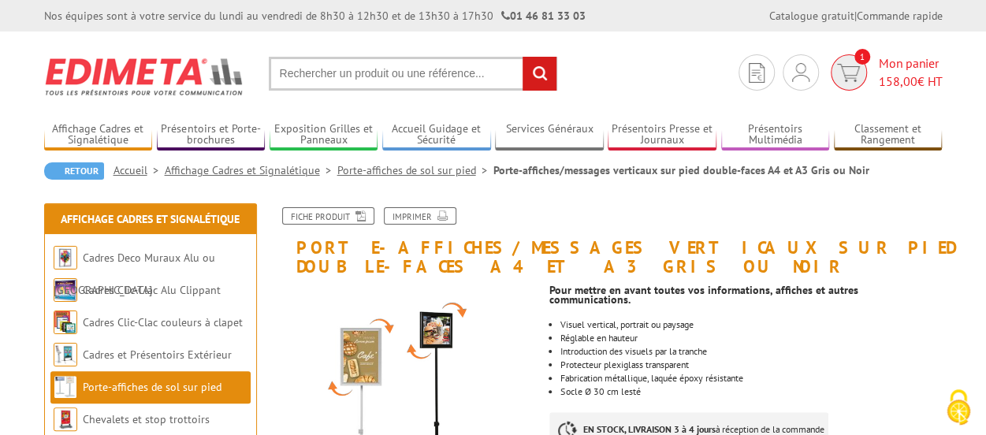
click at [841, 76] on img at bounding box center [848, 73] width 23 height 18
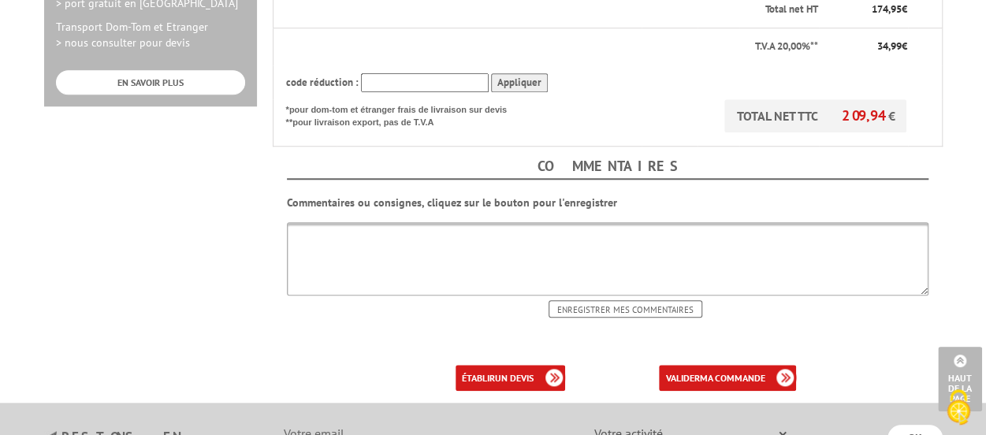
scroll to position [616, 0]
click at [708, 371] on b "ma commande" at bounding box center [731, 377] width 65 height 12
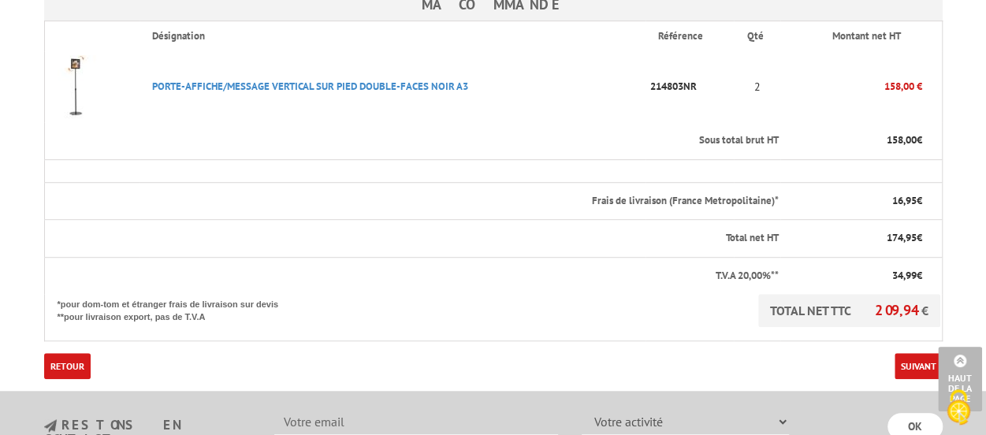
scroll to position [427, 0]
click at [907, 352] on link "Suivant" at bounding box center [919, 365] width 48 height 26
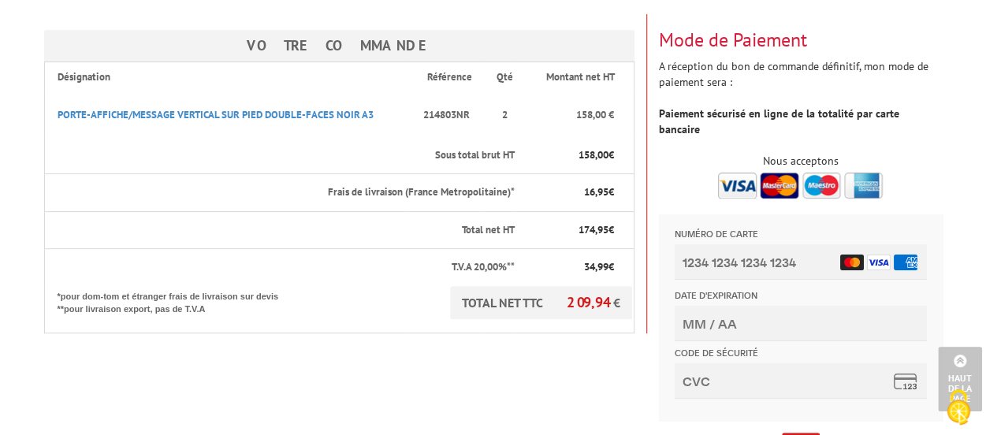
scroll to position [228, 0]
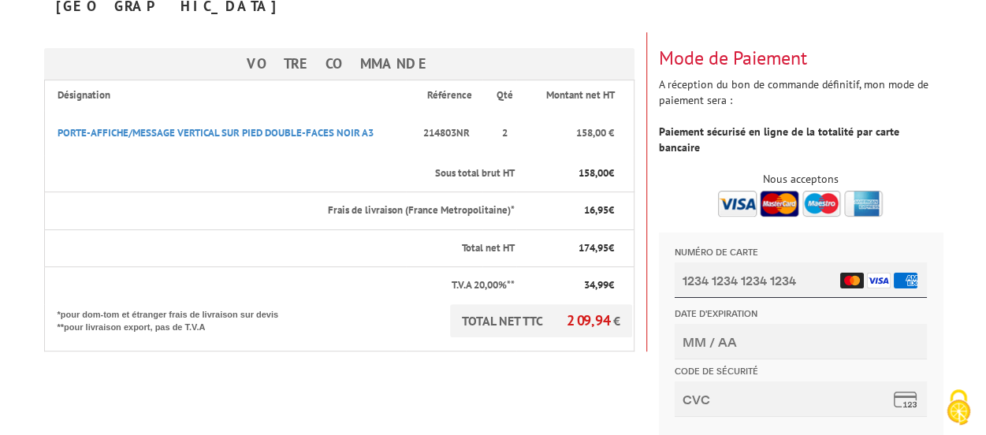
click at [725, 278] on input "Numéro de carte" at bounding box center [800, 280] width 252 height 35
type input "5129 7779 9274 5552"
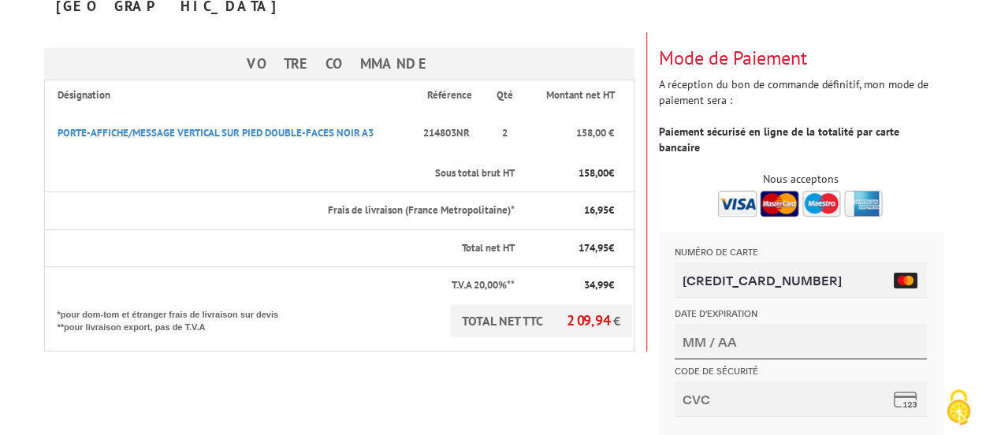
click at [755, 341] on input "Date d'expiration" at bounding box center [800, 341] width 252 height 35
type input "09/27"
click at [721, 401] on input "Code de sécurité" at bounding box center [800, 399] width 252 height 35
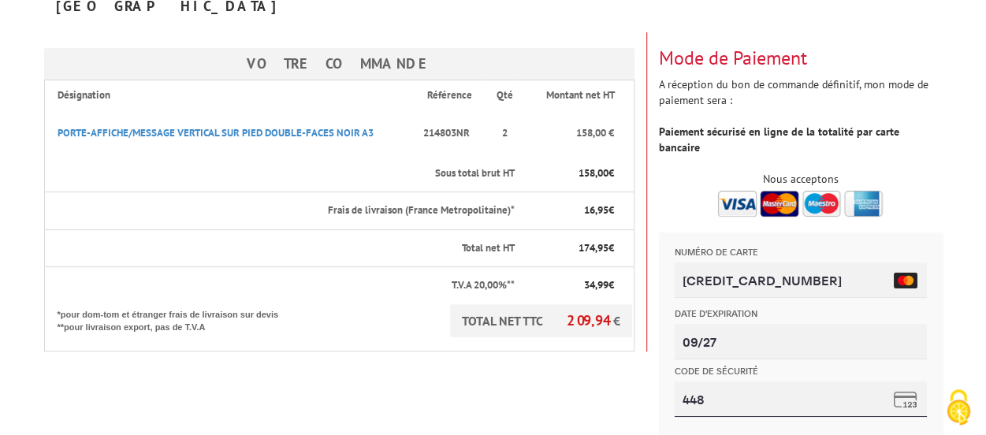
scroll to position [3, 0]
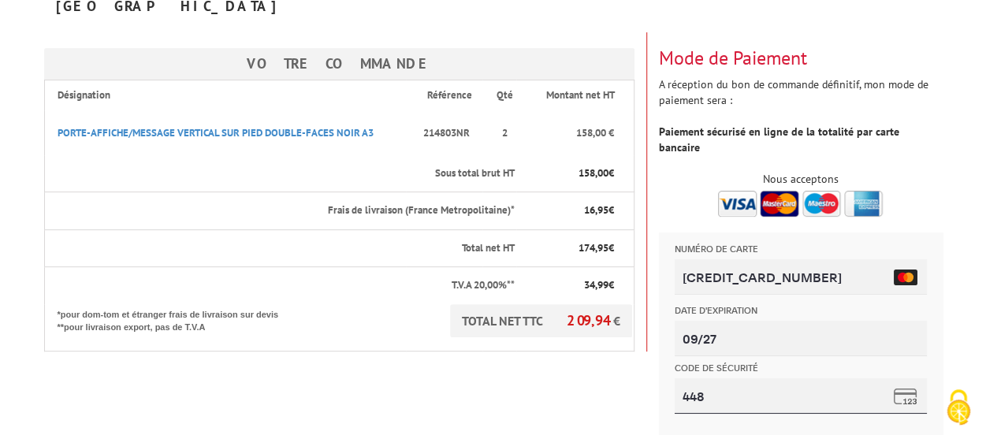
type input "448"
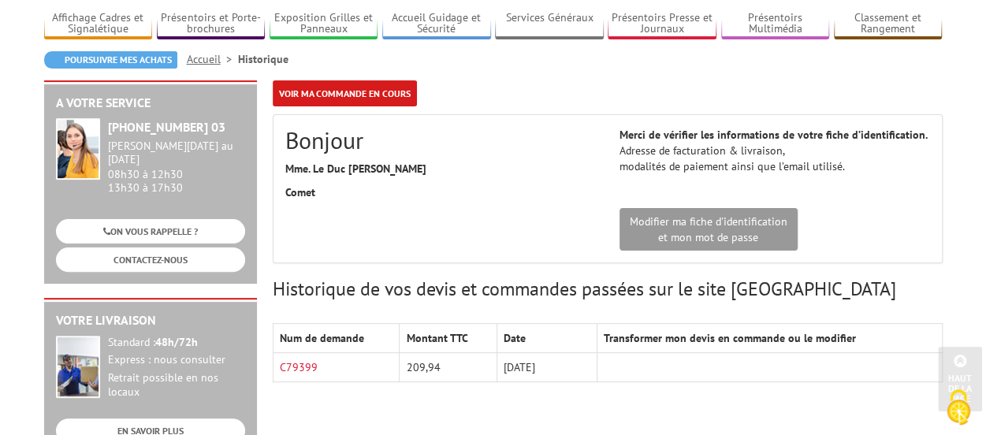
scroll to position [85, 0]
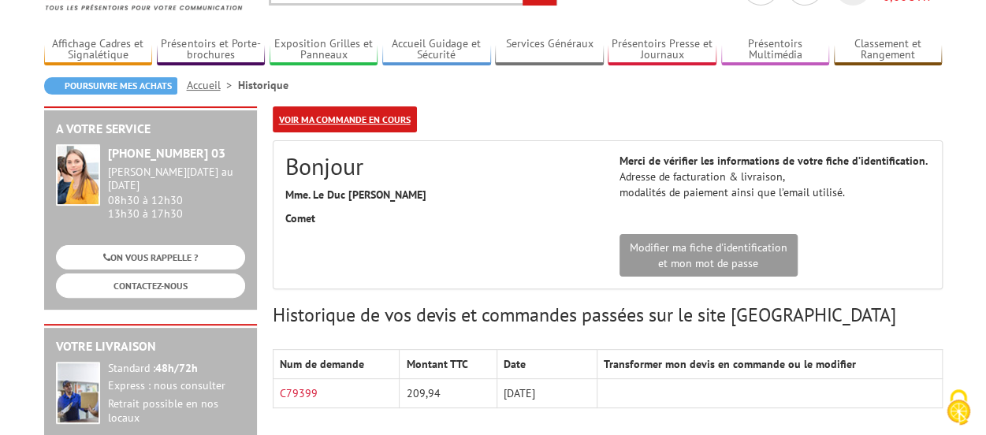
click at [372, 119] on link "Voir ma commande en cours" at bounding box center [345, 119] width 144 height 26
